Goal: Task Accomplishment & Management: Complete application form

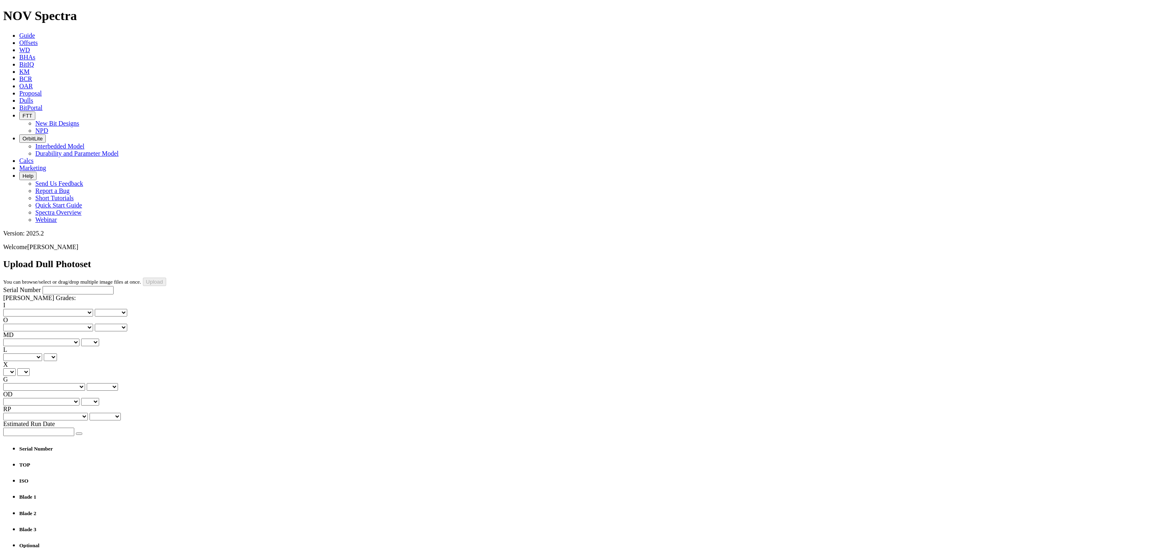
click at [43, 286] on input "Serial Number" at bounding box center [78, 290] width 71 height 8
type input "A"
click at [43, 286] on input "321995" at bounding box center [78, 290] width 71 height 8
type input "A321995"
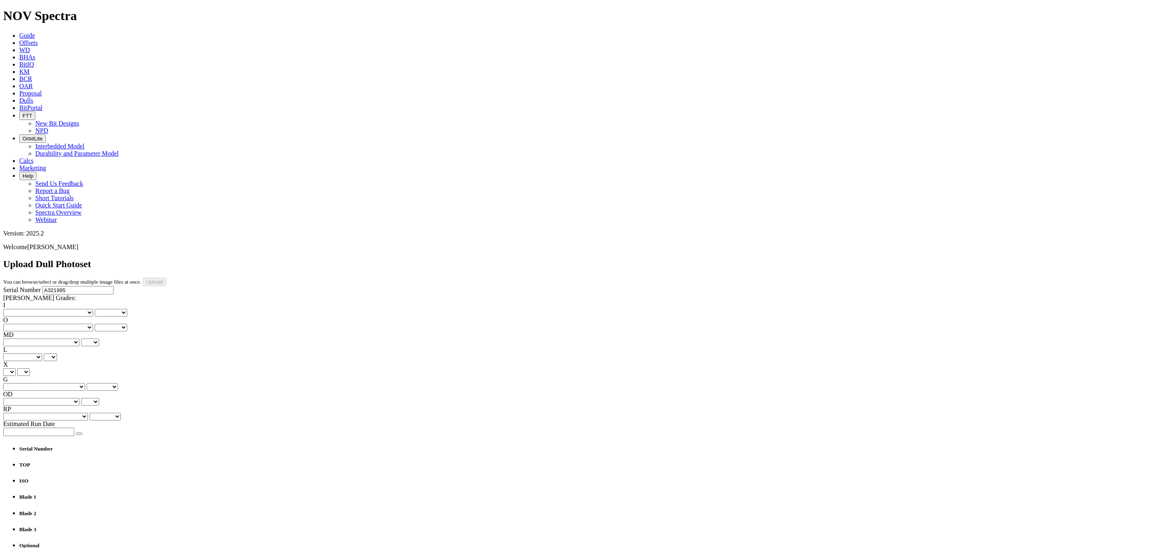
type input "C:\fakepath\Image (12).jfif"
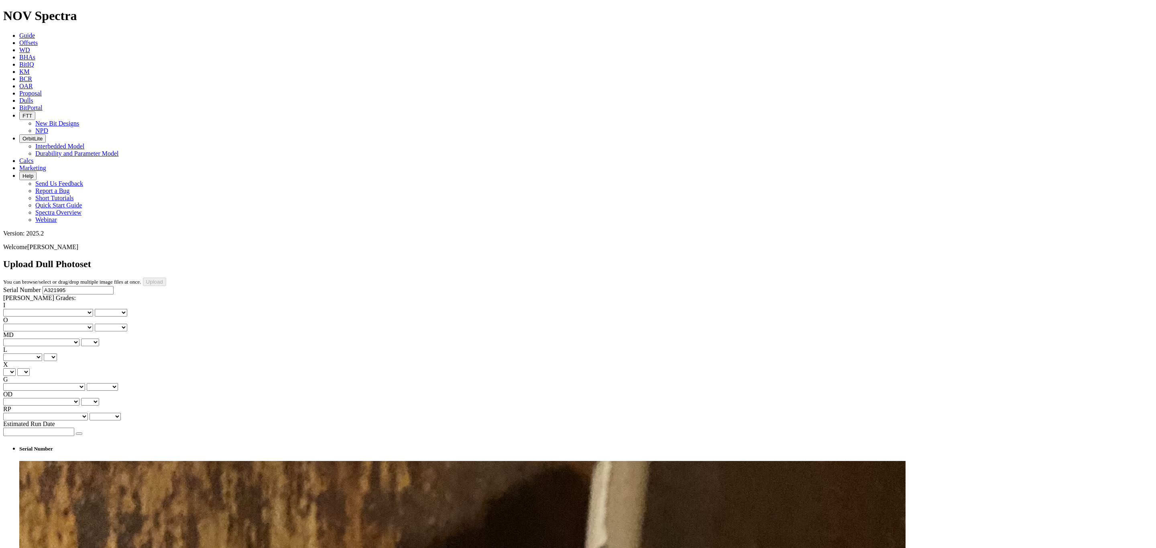
type input "C:\fakepath\Image (6).jfif"
click at [37, 309] on select "No lost, worn or damaged cutters 0 1 2 3 4 5 6 7 8 No diamond table left on any…" at bounding box center [48, 313] width 90 height 8
select select "number:0"
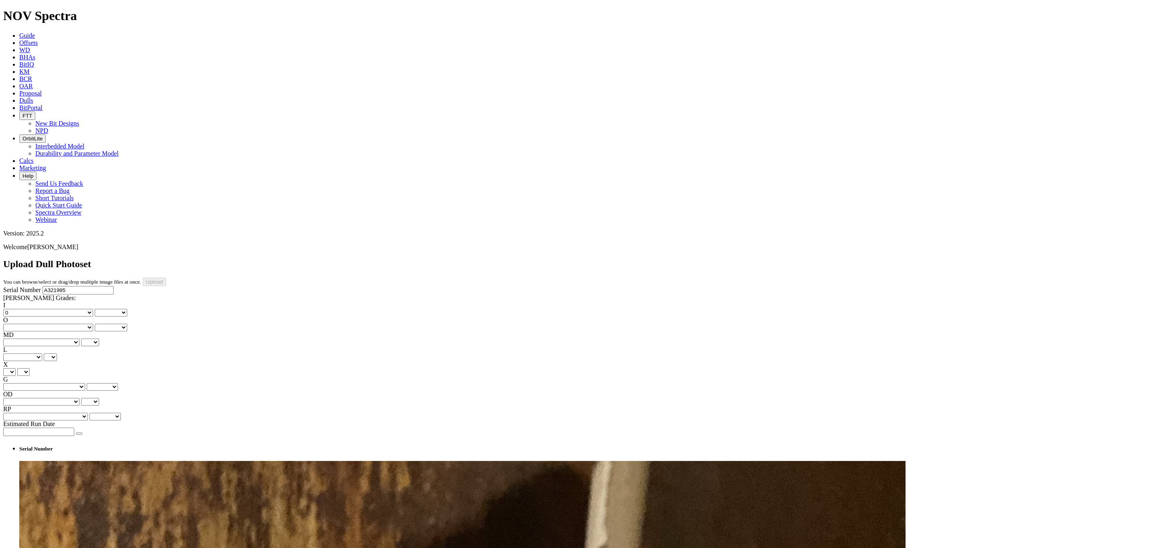
click at [16, 309] on select "No lost, worn or damaged cutters 0 1 2 3 4 5 6 7 8 No diamond table left on any…" at bounding box center [48, 313] width 90 height 8
select select "number:0"
click at [79, 324] on select "No lost, worn or damaged cutters 0 1 2 3 4 5 6 7 8 No diamond table left on any…" at bounding box center [48, 328] width 90 height 8
select select "number:1"
click at [57, 324] on select "No lost, worn or damaged cutters 0 1 2 3 4 5 6 7 8 No diamond table left on any…" at bounding box center [48, 328] width 90 height 8
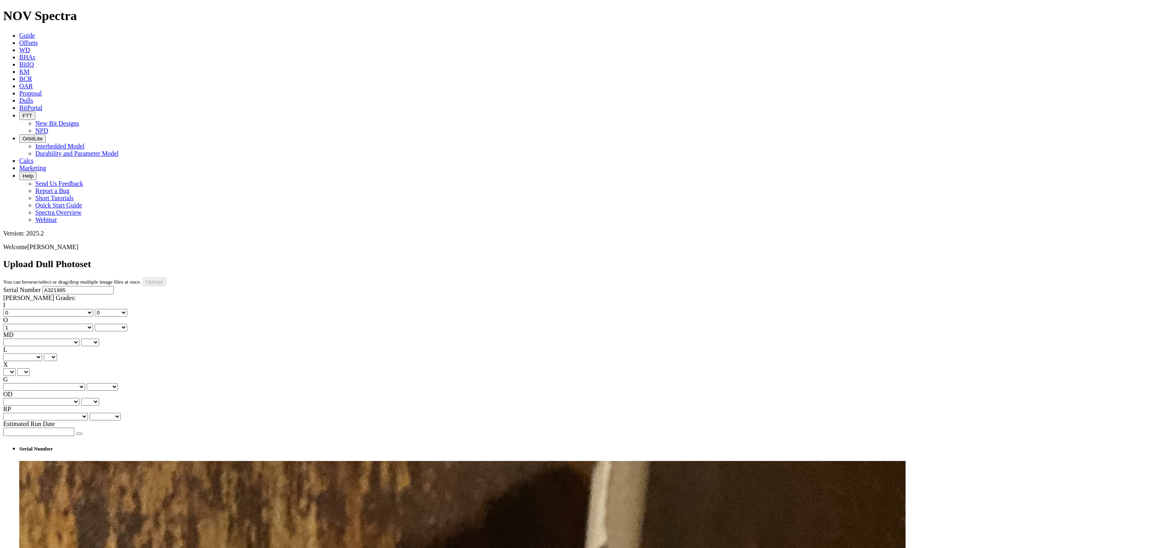
select select "number:1"
click at [41, 302] on div "I No lost, worn or damaged cutters 0 1 2 3 4 5 6 7 8 No diamond table left on a…" at bounding box center [577, 361] width 1149 height 119
click at [39, 339] on select "BF - Bond Failure BT - Broken Teeth/Cutters BU - Balled Up Bit CR - Cored CT - …" at bounding box center [41, 343] width 76 height 8
select select "string:CT"
click at [16, 339] on select "BF - Bond Failure BT - Broken Teeth/Cutters BU - Balled Up Bit CR - Cored CT - …" at bounding box center [41, 343] width 76 height 8
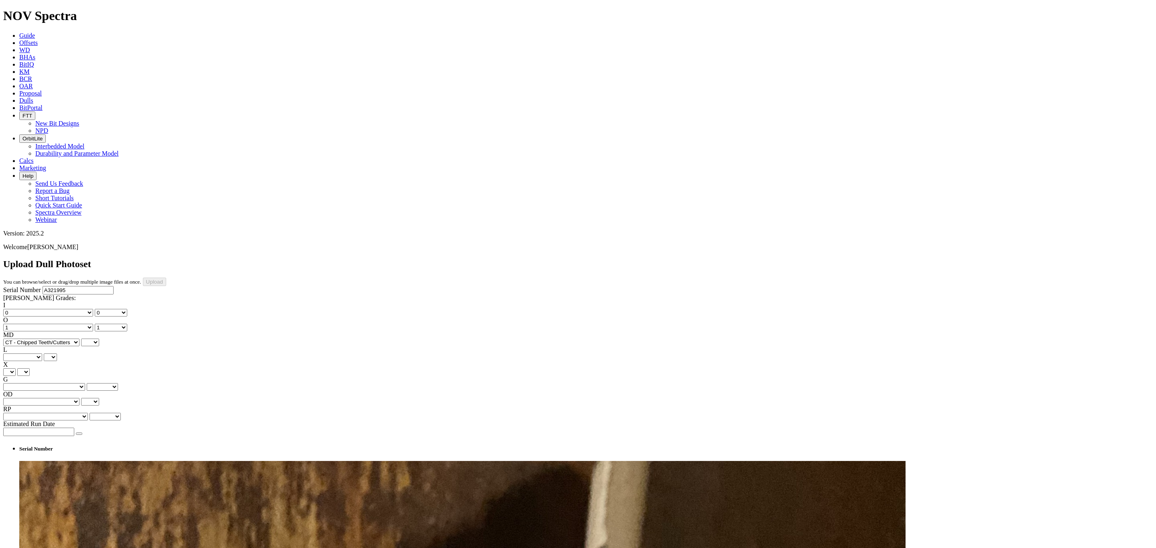
select select "string:CT"
drag, startPoint x: 66, startPoint y: 152, endPoint x: 64, endPoint y: 159, distance: 7.5
click at [42, 354] on select "A - All C - Cone G - Gauge N - Nose S - Shoulder T - Taper" at bounding box center [22, 358] width 39 height 8
select select "string:S"
click at [42, 354] on select "A - All C - Cone G - Gauge N - Nose S - Shoulder T - Taper" at bounding box center [22, 358] width 39 height 8
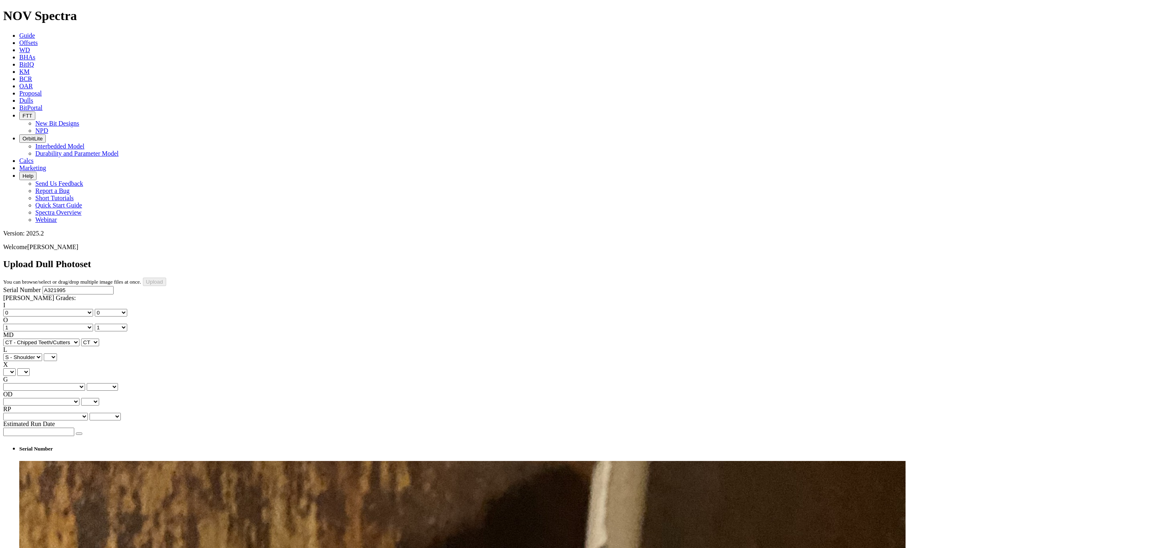
select select "string:S"
click at [16, 368] on select "X" at bounding box center [9, 372] width 12 height 8
select select "string:X"
click at [16, 368] on select "X" at bounding box center [9, 372] width 12 height 8
select select "string:X"
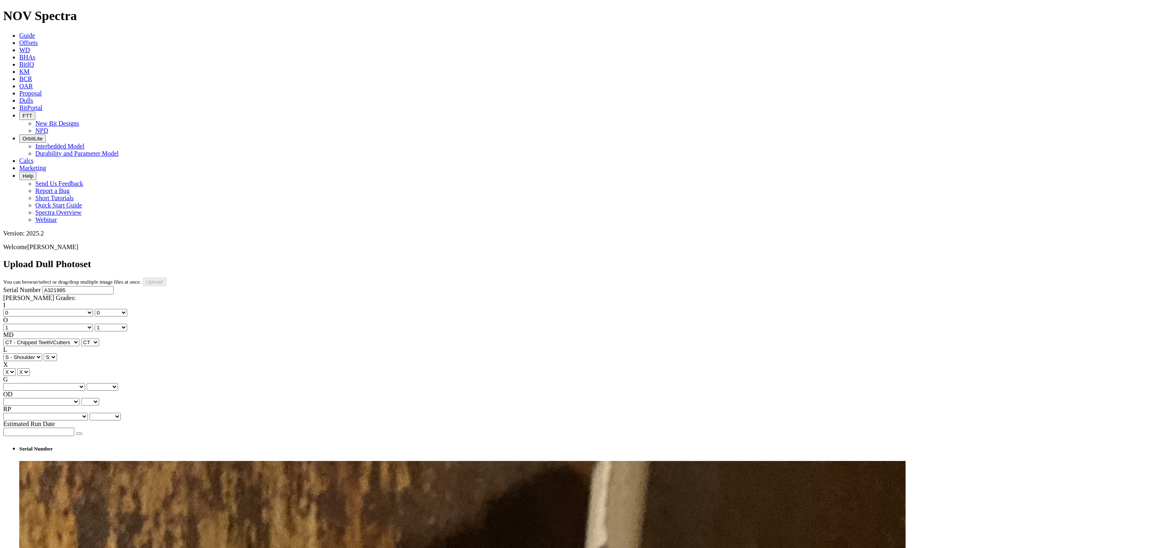
click at [8, 376] on label "G" at bounding box center [5, 379] width 5 height 7
click at [87, 383] on select "Unknown I 1 2 8" at bounding box center [102, 387] width 31 height 8
click at [79, 383] on select "Unknown I - In Gauge 1 - 1/16 in Undergauge" 2 - 2/16 in Undergauge = ⅛ in" 8 -…" at bounding box center [44, 387] width 82 height 8
select select "string:I"
click at [57, 383] on select "Unknown I - In Gauge 1 - 1/16 in Undergauge" 2 - 2/16 in Undergauge = ⅛ in" 8 -…" at bounding box center [44, 387] width 82 height 8
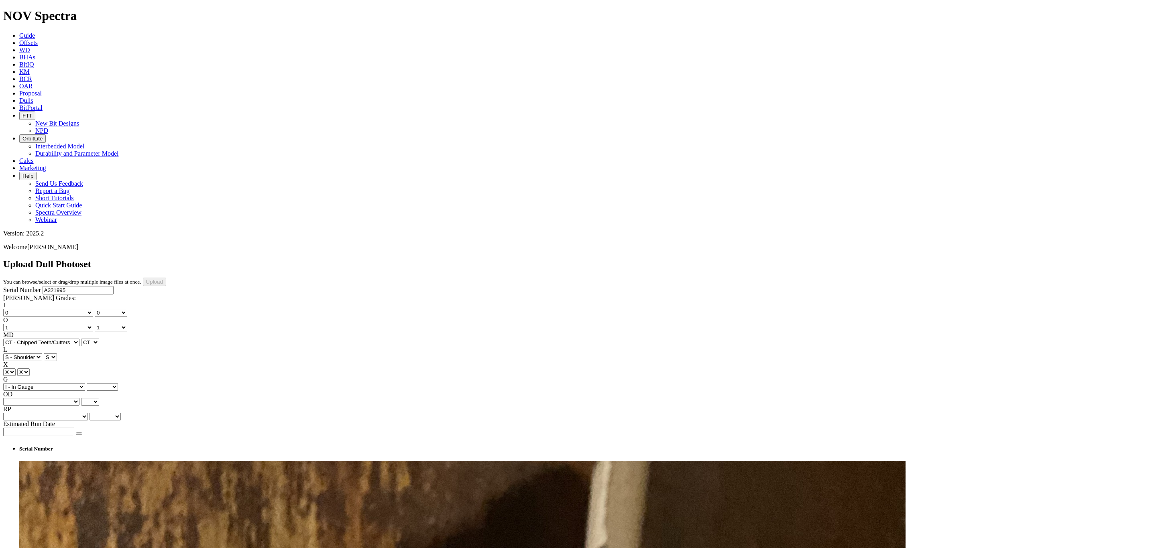
select select "string:I"
click at [34, 398] on select "BF - Bond Failure BT - Broken Teeth/Cutters BU - Balled Up Bit CR - Cored CT - …" at bounding box center [41, 402] width 76 height 8
select select "string:NO"
click at [16, 398] on select "BF - Bond Failure BT - Broken Teeth/Cutters BU - Balled Up Bit CR - Cored CT - …" at bounding box center [41, 402] width 76 height 8
select select "string:NO"
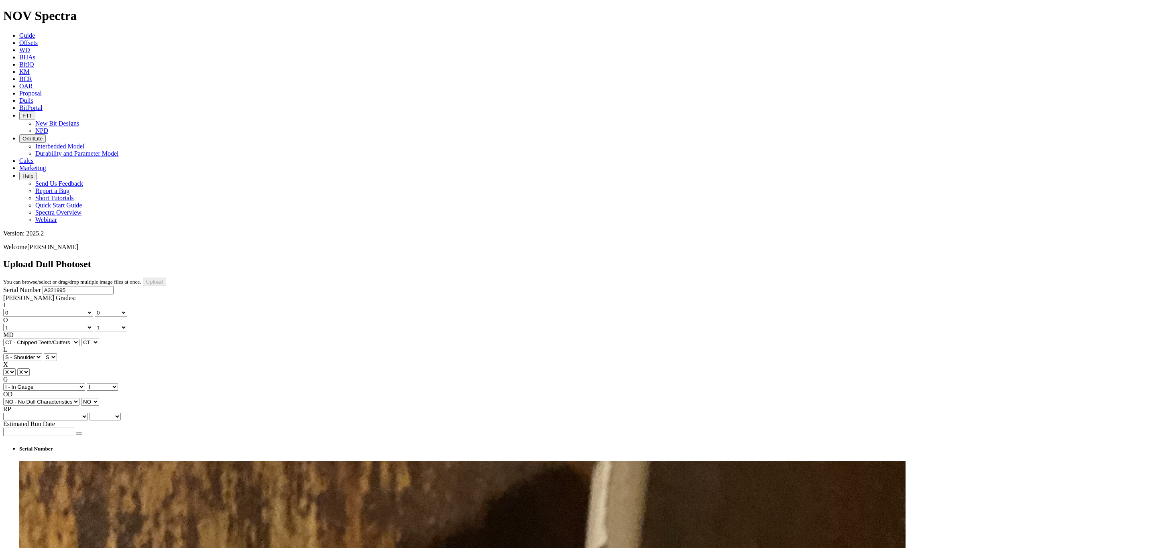
click at [75, 413] on select "Unknown BHA - BHA Change Or Problem CM - Condition Mud CP - Core Point DMF - Do…" at bounding box center [45, 417] width 85 height 8
click at [65, 413] on select "Unknown BHA - BHA Change Or Problem CM - Condition Mud CP - Core Point DMF - Do…" at bounding box center [45, 417] width 85 height 8
select select "string:TD"
click at [57, 413] on select "Unknown BHA - BHA Change Or Problem CM - Condition Mud CP - Core Point DMF - Do…" at bounding box center [45, 417] width 85 height 8
select select "string:TD"
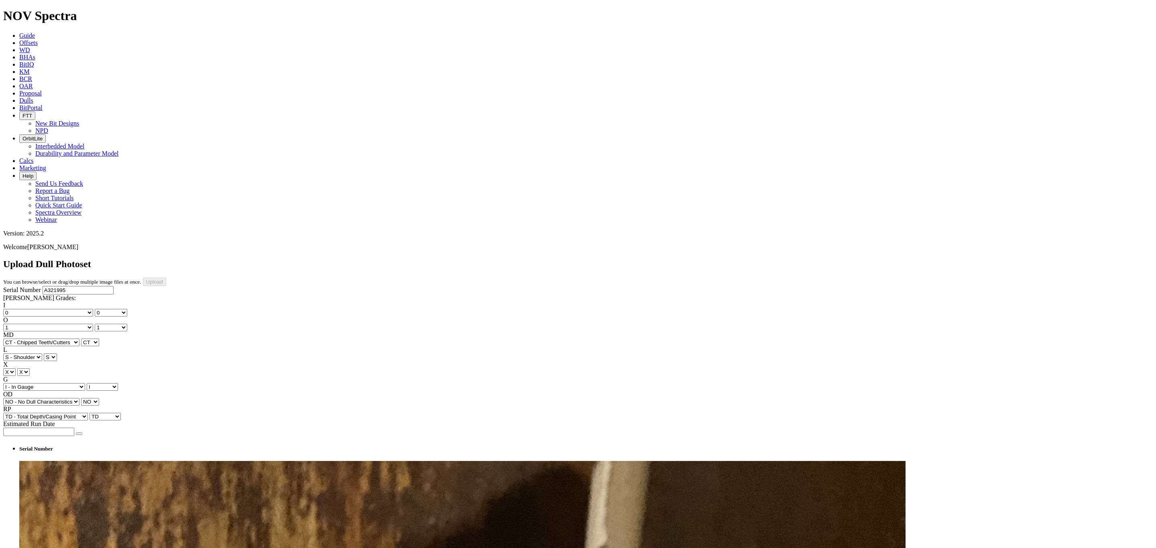
click at [82, 433] on button "button" at bounding box center [79, 434] width 6 height 2
type input "10/1/25"
drag, startPoint x: 1105, startPoint y: 40, endPoint x: 465, endPoint y: 103, distance: 643.1
click at [166, 278] on input "Upload" at bounding box center [154, 282] width 23 height 8
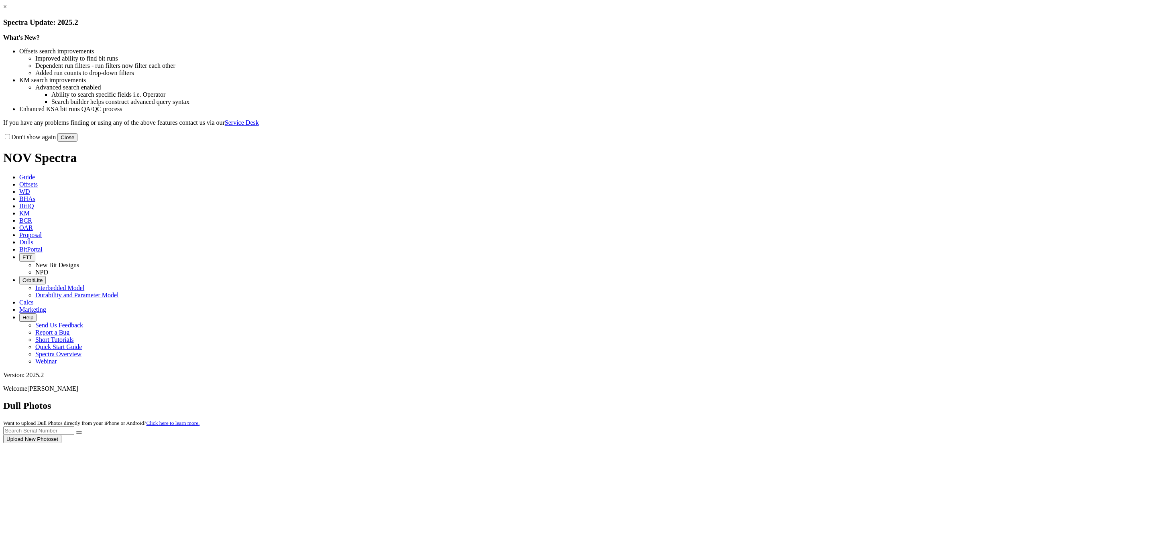
click at [737, 443] on div at bounding box center [577, 443] width 1149 height 0
click at [77, 142] on button "Close" at bounding box center [67, 137] width 20 height 8
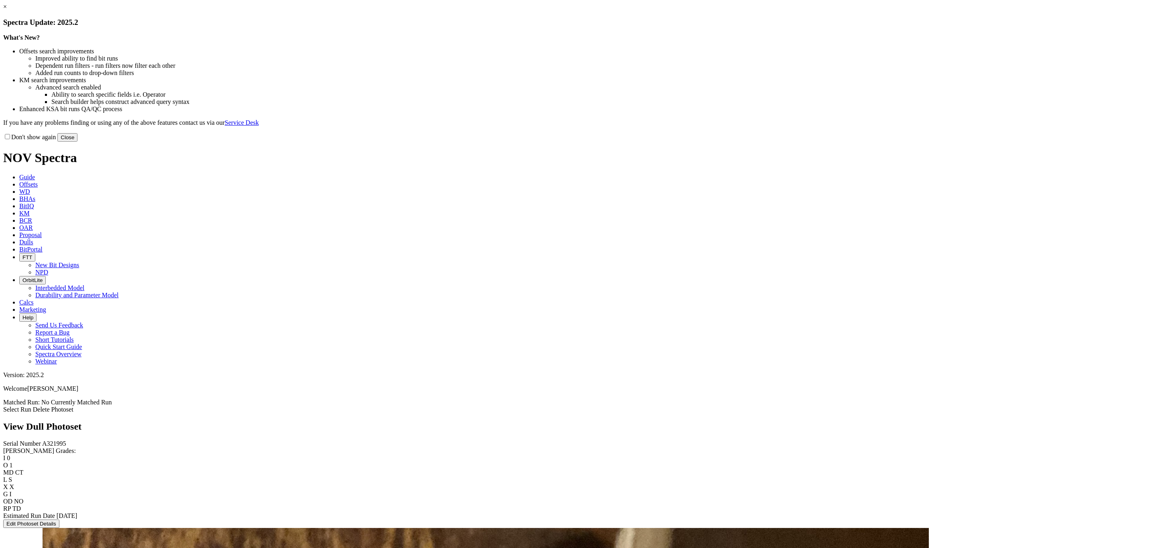
click at [77, 142] on button "Close" at bounding box center [67, 137] width 20 height 8
